Goal: Find specific page/section: Find specific page/section

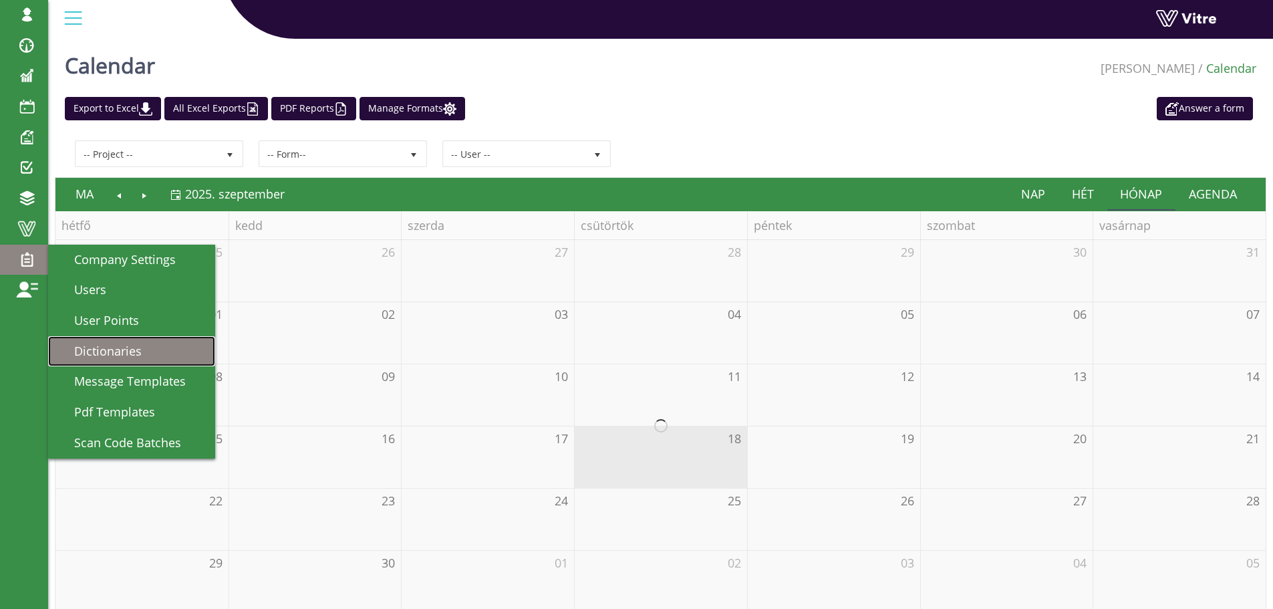
click at [140, 348] on span "Dictionaries" at bounding box center [100, 351] width 84 height 16
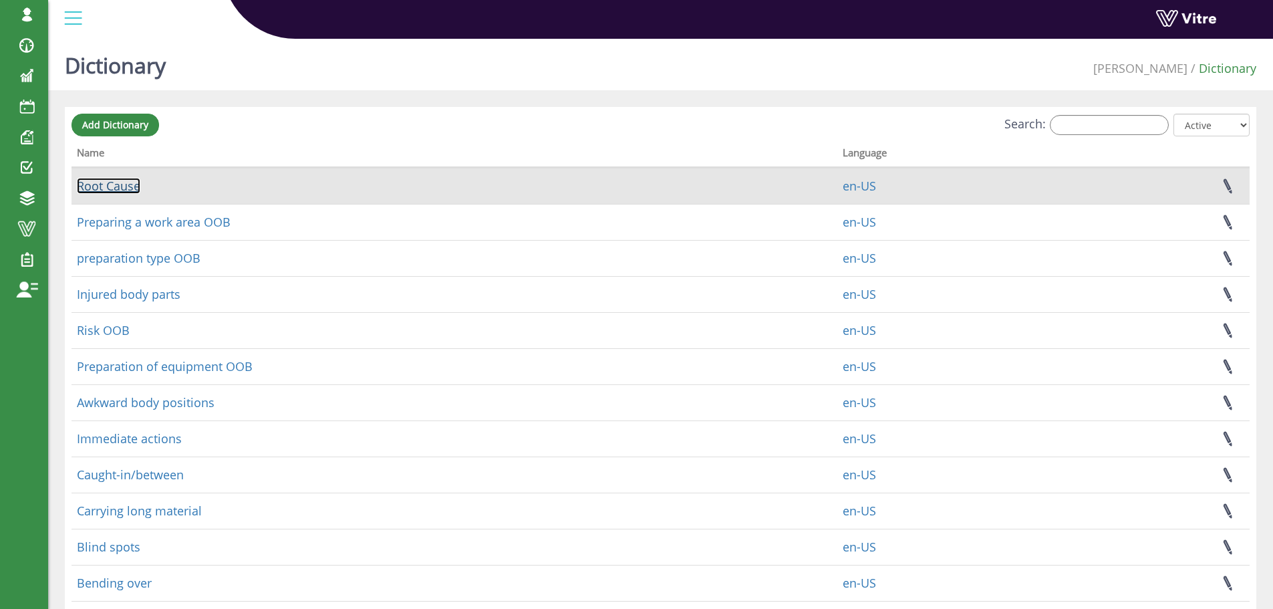
click at [128, 185] on link "Root Cause" at bounding box center [108, 186] width 63 height 16
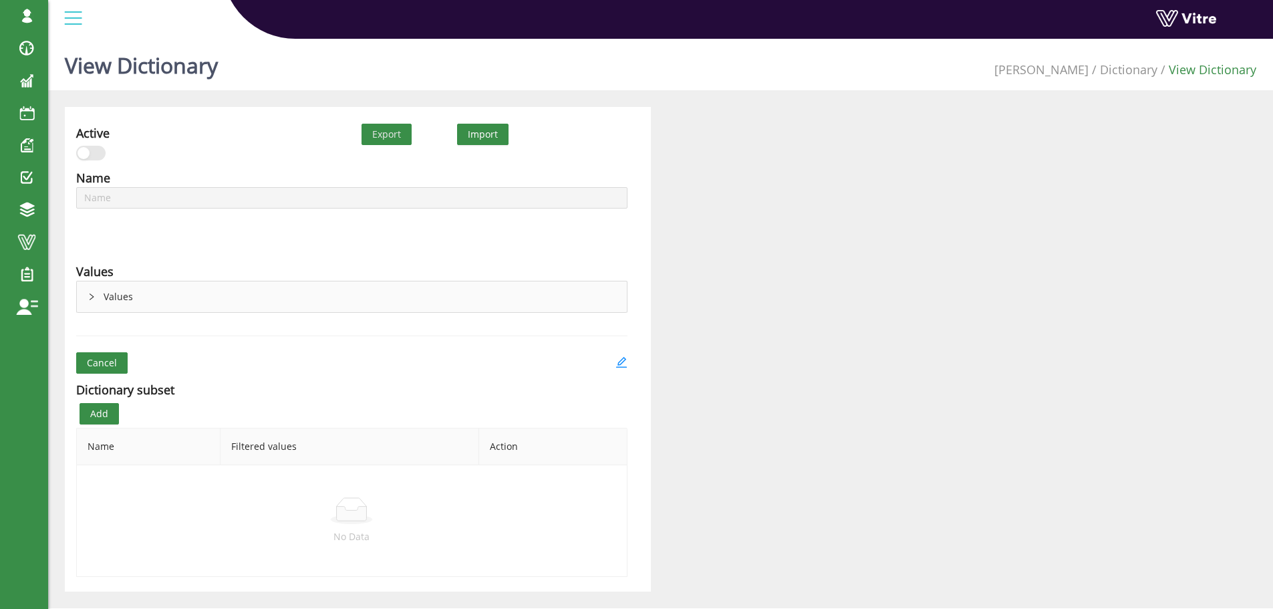
type input "Root Cause"
